Goal: Transaction & Acquisition: Purchase product/service

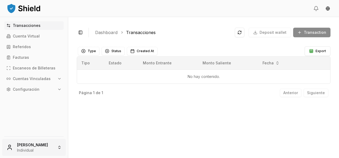
click at [39, 146] on html "Transacciones Cuenta Virtual Referidos Facturas Escaneos de Billeteras Cuentas …" at bounding box center [169, 79] width 339 height 158
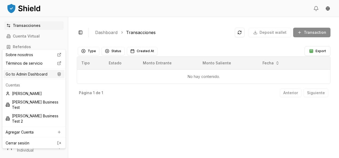
click at [42, 73] on div "Go to Admin Dashboard" at bounding box center [33, 74] width 61 height 9
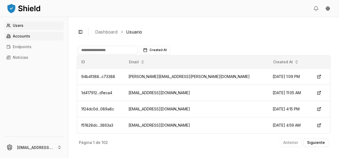
click at [45, 39] on link "Accounts" at bounding box center [33, 36] width 59 height 9
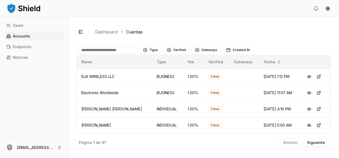
click at [111, 48] on input at bounding box center [108, 50] width 60 height 9
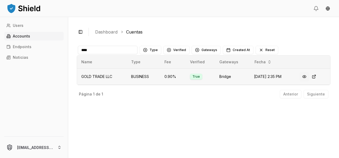
type input "****"
click at [302, 76] on button at bounding box center [304, 77] width 10 height 10
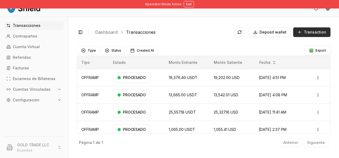
click at [316, 35] on button "Transaction" at bounding box center [311, 32] width 37 height 10
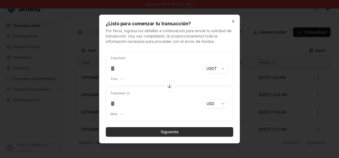
type input "***"
click at [174, 133] on button "Siguiente" at bounding box center [169, 132] width 127 height 10
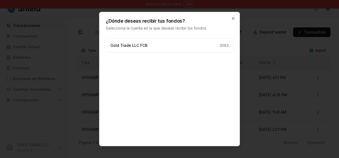
scroll to position [19, 0]
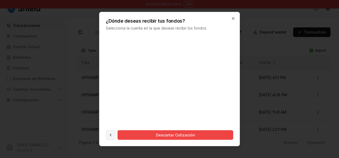
click at [112, 134] on button at bounding box center [111, 135] width 10 height 10
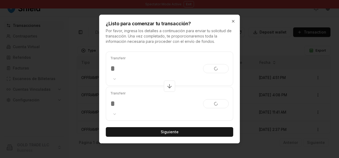
scroll to position [0, 0]
click at [226, 66] on body "Spectator Mode Active Exit Transacciones Contrapartes Cuenta Virtual Referidos …" at bounding box center [169, 79] width 339 height 158
select select "***"
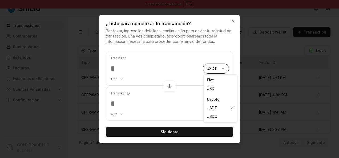
select select "****"
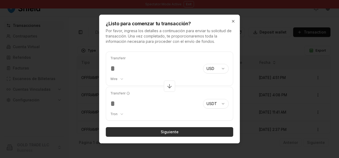
click at [180, 133] on button "Siguiente" at bounding box center [169, 132] width 127 height 10
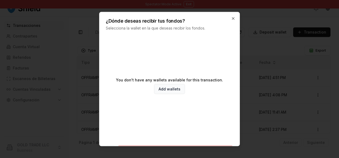
scroll to position [19, 0]
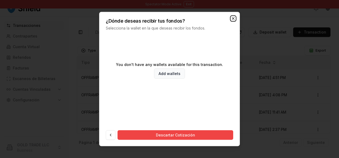
click at [233, 20] on icon "button" at bounding box center [233, 19] width 4 height 4
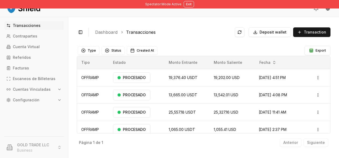
click at [35, 89] on p "Cuentas Vinculadas" at bounding box center [32, 90] width 38 height 4
click at [35, 98] on link "Billeteras" at bounding box center [34, 98] width 46 height 9
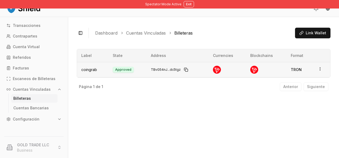
click at [319, 69] on html "Spectator Mode Active Exit Transacciones Contrapartes Cuenta Virtual Referidos …" at bounding box center [169, 79] width 339 height 158
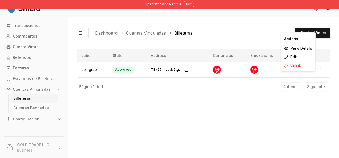
click at [251, 101] on div "Toggle Sidebar Dashboard Cuentas Vinculadas Billeteras Link Wallet coingrab App…" at bounding box center [203, 87] width 270 height 141
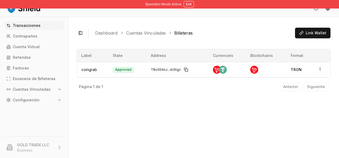
click at [32, 24] on p "Transacciones" at bounding box center [27, 26] width 28 height 4
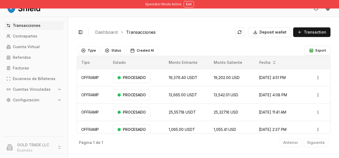
click at [30, 88] on p "Cuentas Vinculadas" at bounding box center [32, 90] width 38 height 4
click at [33, 99] on link "Billeteras" at bounding box center [34, 98] width 46 height 9
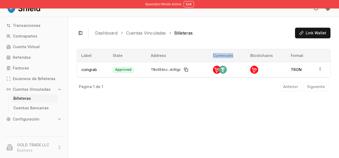
drag, startPoint x: 213, startPoint y: 56, endPoint x: 234, endPoint y: 54, distance: 21.2
click at [234, 54] on th "Currencies" at bounding box center [226, 55] width 37 height 13
click at [315, 32] on span "Link Wallet" at bounding box center [315, 32] width 20 height 5
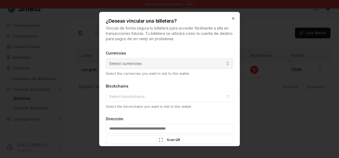
scroll to position [44, 0]
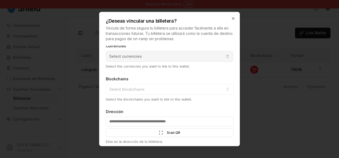
click at [151, 58] on button "Select currencies" at bounding box center [169, 56] width 127 height 11
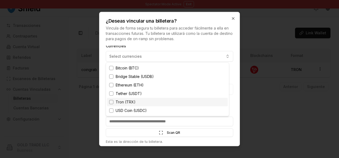
click at [127, 103] on span "Tron (TRX)" at bounding box center [126, 102] width 20 height 5
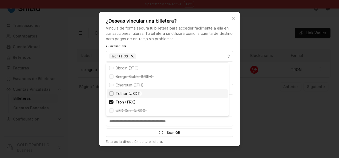
click at [130, 95] on span "Tether (USDT)" at bounding box center [129, 93] width 26 height 5
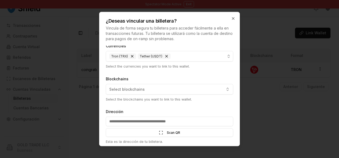
click at [228, 17] on div "¿Deseas vincular una billetera? Vincula de forma segura tu billetera para acced…" at bounding box center [169, 26] width 140 height 29
click at [232, 19] on icon "button" at bounding box center [233, 19] width 2 height 2
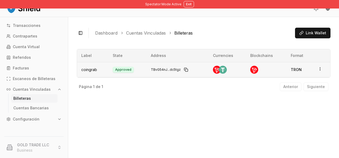
drag, startPoint x: 228, startPoint y: 74, endPoint x: 215, endPoint y: 70, distance: 13.8
click at [215, 70] on td at bounding box center [226, 69] width 37 height 15
drag, startPoint x: 215, startPoint y: 70, endPoint x: 223, endPoint y: 70, distance: 7.5
click at [223, 70] on img at bounding box center [223, 70] width 8 height 8
click at [234, 67] on div at bounding box center [227, 70] width 29 height 8
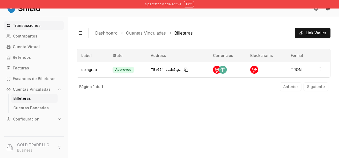
click at [45, 28] on link "Transacciones" at bounding box center [33, 25] width 59 height 9
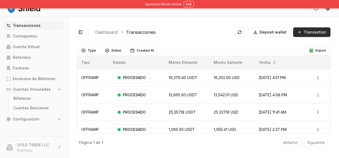
click at [314, 31] on span "Transaction" at bounding box center [314, 32] width 22 height 5
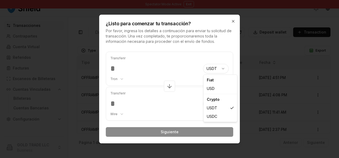
click at [220, 64] on body "Spectator Mode Active Exit Transacciones Contrapartes Cuenta Virtual Referidos …" at bounding box center [169, 79] width 339 height 158
select select "***"
select select "****"
click at [214, 102] on body "Spectator Mode Active Exit Transacciones Contrapartes Cuenta Virtual Referidos …" at bounding box center [169, 79] width 339 height 158
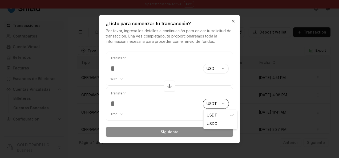
click at [126, 74] on body "Spectator Mode Active Exit Transacciones Contrapartes Cuenta Virtual Referidos …" at bounding box center [169, 79] width 339 height 158
click at [125, 73] on div "Transferir Wire ******** ****" at bounding box center [154, 69] width 88 height 34
click at [160, 67] on input "number" at bounding box center [154, 69] width 88 height 10
type input "*****"
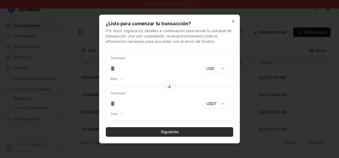
type input "*********"
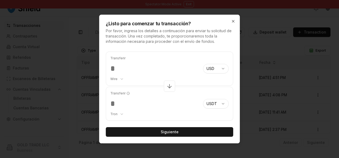
type input "*****"
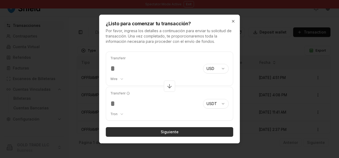
click at [167, 130] on button "Siguiente" at bounding box center [169, 132] width 127 height 10
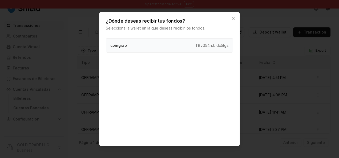
click at [173, 44] on div "coingrab TBvG54nJ...dc5tgz" at bounding box center [169, 45] width 127 height 14
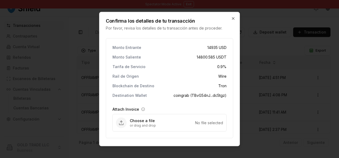
scroll to position [16, 0]
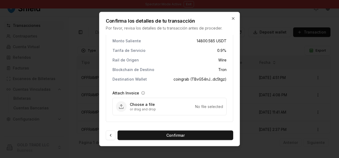
click at [167, 129] on div "Monto Entrante 14935 USD Monto Saliente 14800.585 USDT Tarifa de Servicio 0.9 %…" at bounding box center [169, 81] width 127 height 118
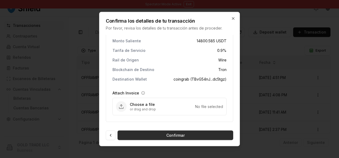
click at [167, 135] on button "Confirmar" at bounding box center [175, 136] width 116 height 10
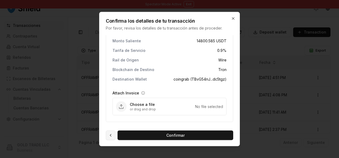
click at [110, 135] on button at bounding box center [111, 136] width 10 height 10
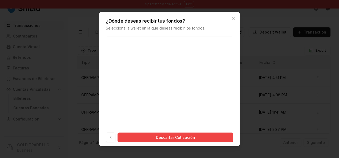
scroll to position [0, 0]
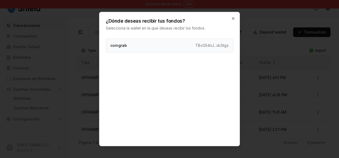
click at [147, 48] on div "coingrab TBvG54nJ...dc5tgz" at bounding box center [169, 45] width 127 height 14
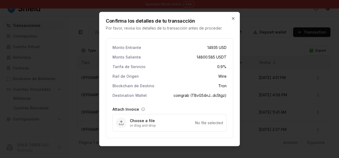
scroll to position [16, 0]
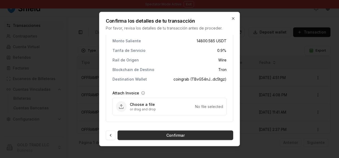
click at [181, 134] on button "Confirmar" at bounding box center [175, 136] width 116 height 10
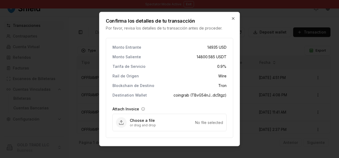
scroll to position [0, 0]
click at [235, 19] on icon "button" at bounding box center [233, 19] width 4 height 4
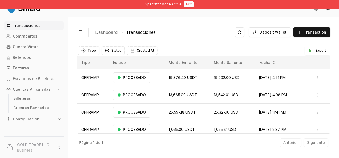
click at [187, 3] on button "Exit" at bounding box center [188, 4] width 10 height 6
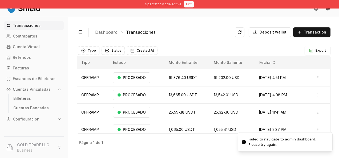
click at [190, 5] on button "Exit" at bounding box center [188, 4] width 10 height 6
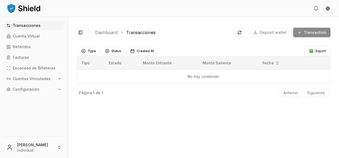
click at [101, 143] on div "Toggle Sidebar Dashboard Transacciones Deposit wallet Transaction No hay conten…" at bounding box center [203, 87] width 270 height 141
click at [55, 150] on html "Transacciones Cuenta Virtual Referidos Facturas Escaneos de Billeteras Cuentas …" at bounding box center [169, 79] width 339 height 158
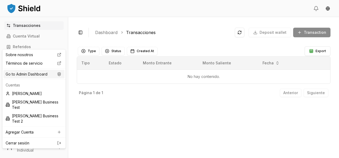
click at [51, 76] on div "Go to Admin Dashboard" at bounding box center [33, 74] width 61 height 9
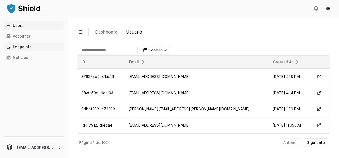
click at [47, 43] on link "Endpoints" at bounding box center [33, 47] width 59 height 9
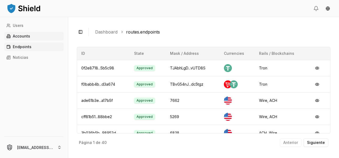
click at [48, 39] on link "Accounts" at bounding box center [33, 36] width 59 height 9
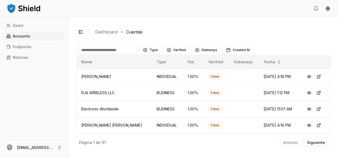
click at [94, 47] on input at bounding box center [108, 50] width 60 height 9
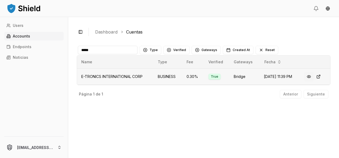
type input "*****"
click at [312, 75] on button at bounding box center [309, 77] width 10 height 10
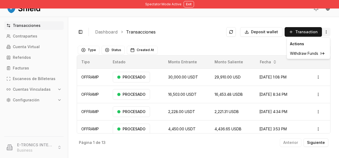
click at [328, 34] on html "Spectator Mode Active Exit Transacciones Contrapartes Cuenta Virtual Referidos …" at bounding box center [169, 79] width 339 height 158
click at [311, 56] on div "Withdraw Funds" at bounding box center [308, 53] width 41 height 9
click at [326, 30] on html "Spectator Mode Active Exit Transacciones Contrapartes Cuenta Virtual Referidos …" at bounding box center [169, 79] width 339 height 158
click at [308, 52] on span "Withdraw Funds" at bounding box center [304, 53] width 28 height 5
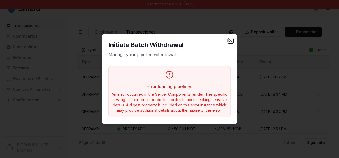
click at [232, 42] on icon "button" at bounding box center [230, 41] width 4 height 4
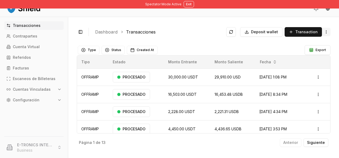
click at [326, 32] on html "Spectator Mode Active Exit Transacciones Contrapartes Cuenta Virtual Referidos …" at bounding box center [169, 79] width 339 height 158
click at [306, 55] on span "Withdraw Funds" at bounding box center [304, 53] width 28 height 5
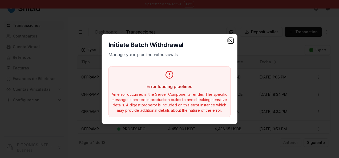
click at [232, 42] on icon "button" at bounding box center [230, 41] width 4 height 4
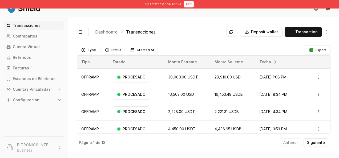
click at [185, 5] on button "Exit" at bounding box center [188, 4] width 10 height 6
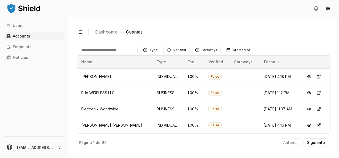
click at [56, 36] on link "Accounts" at bounding box center [33, 36] width 59 height 9
click at [114, 51] on input at bounding box center [108, 50] width 60 height 9
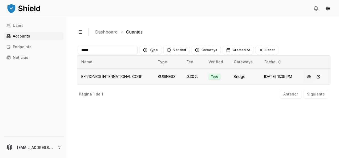
type input "*****"
click at [309, 78] on button at bounding box center [309, 77] width 10 height 10
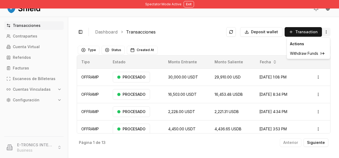
click at [326, 34] on html "Spectator Mode Active Exit Transacciones Contrapartes Cuenta Virtual Referidos …" at bounding box center [169, 79] width 339 height 158
click at [308, 53] on span "Withdraw Funds" at bounding box center [304, 53] width 28 height 5
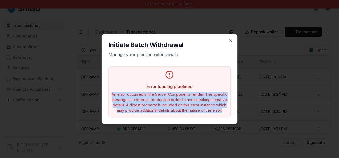
drag, startPoint x: 222, startPoint y: 114, endPoint x: 107, endPoint y: 94, distance: 116.6
click at [107, 94] on div "Initiate Batch Withdrawal Manage your pipeline withdrawals Error loading pipeli…" at bounding box center [169, 78] width 135 height 89
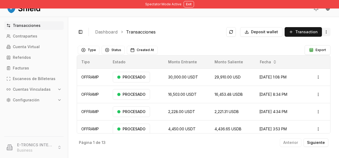
click at [325, 32] on html "Spectator Mode Active Exit Transacciones Contrapartes Cuenta Virtual Referidos …" at bounding box center [169, 79] width 339 height 158
click at [311, 52] on span "Withdraw Funds" at bounding box center [304, 53] width 28 height 5
